Goal: Register for event/course

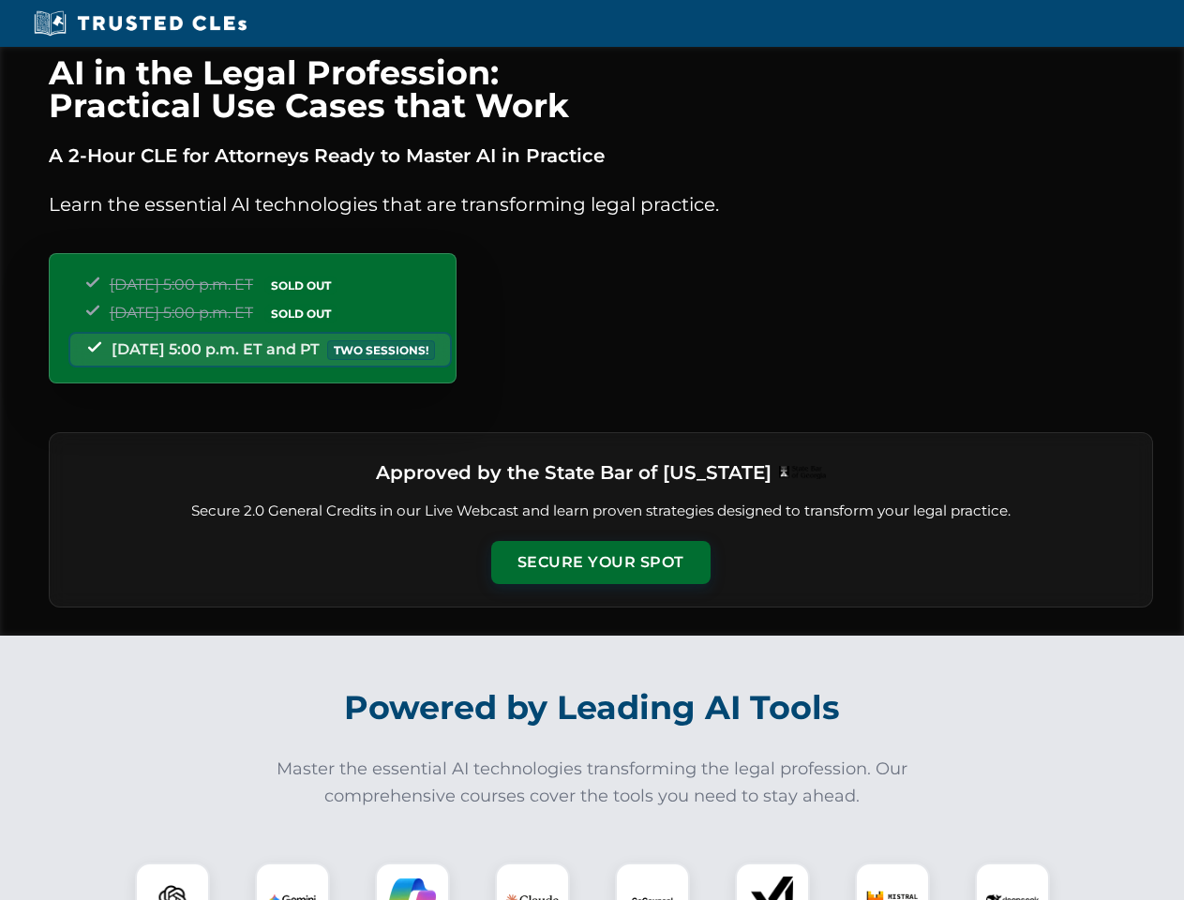
click at [600, 563] on button "Secure Your Spot" at bounding box center [600, 562] width 219 height 43
click at [173, 881] on img at bounding box center [172, 900] width 54 height 54
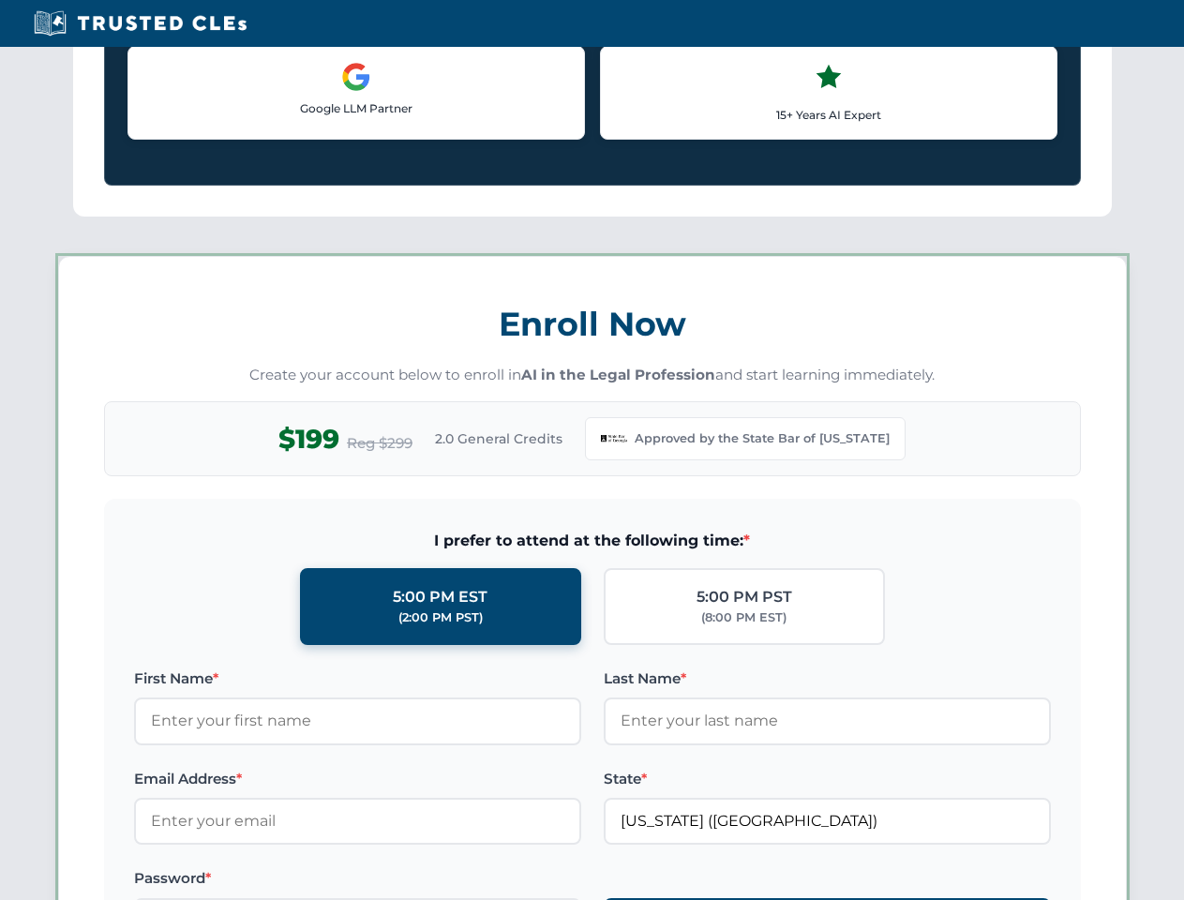
click at [413, 881] on label "Password *" at bounding box center [357, 878] width 447 height 23
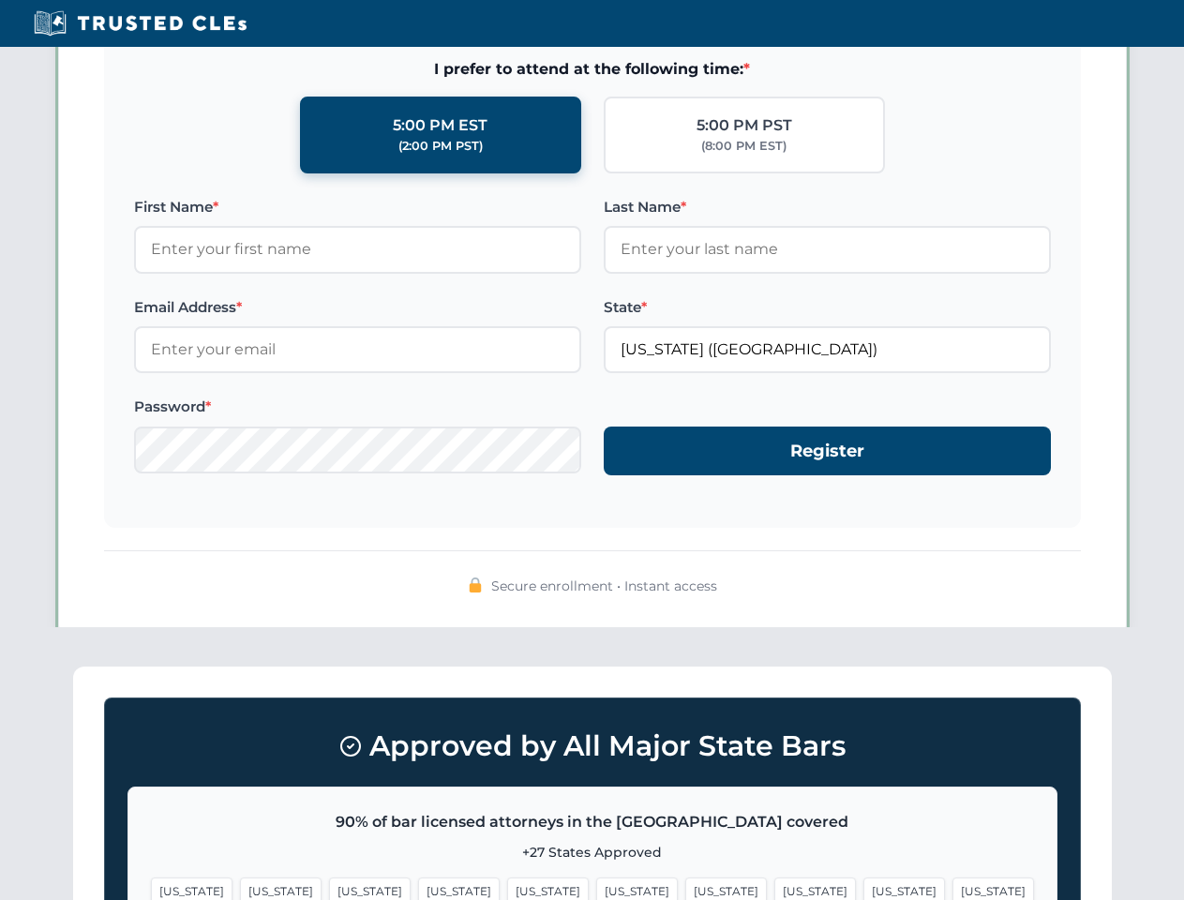
click at [864, 881] on span "[US_STATE]" at bounding box center [905, 891] width 82 height 27
